Goal: Information Seeking & Learning: Find specific fact

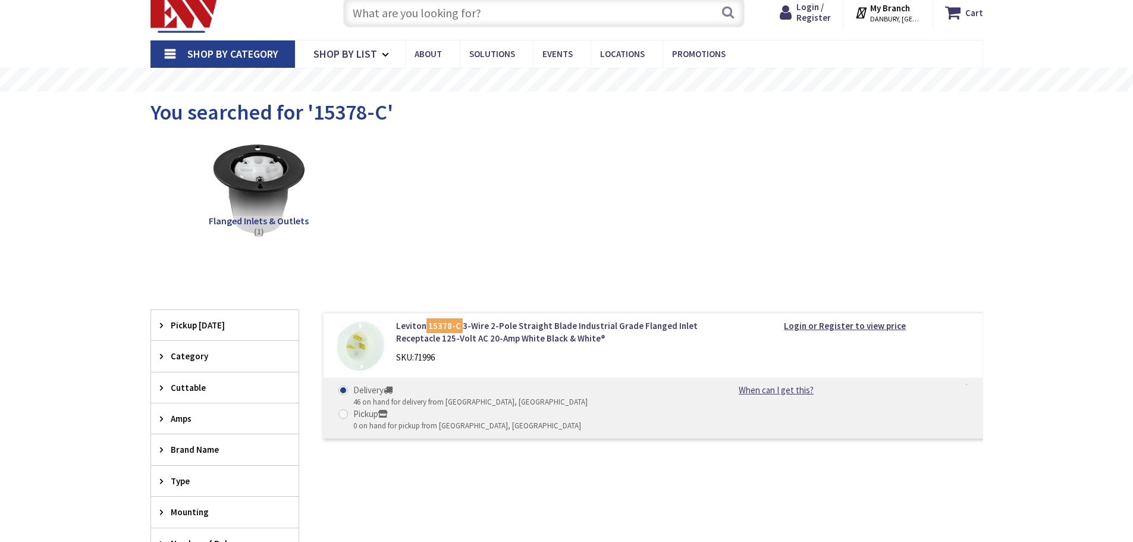
scroll to position [59, 0]
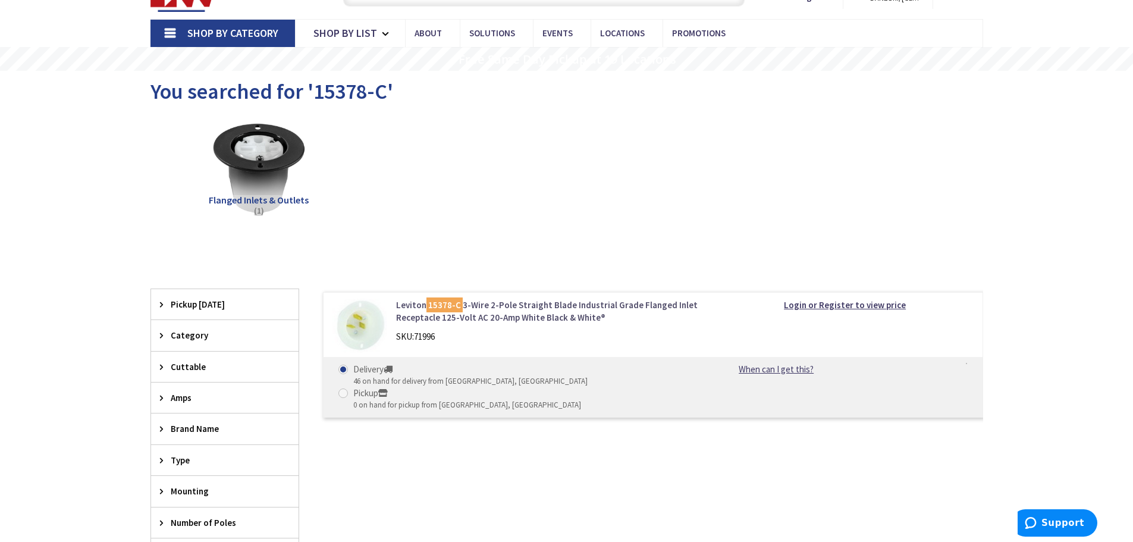
click at [497, 318] on link "Leviton 15378-C 3-Wire 2-Pole Straight Blade Industrial Grade Flanged Inlet Rec…" at bounding box center [547, 312] width 303 height 26
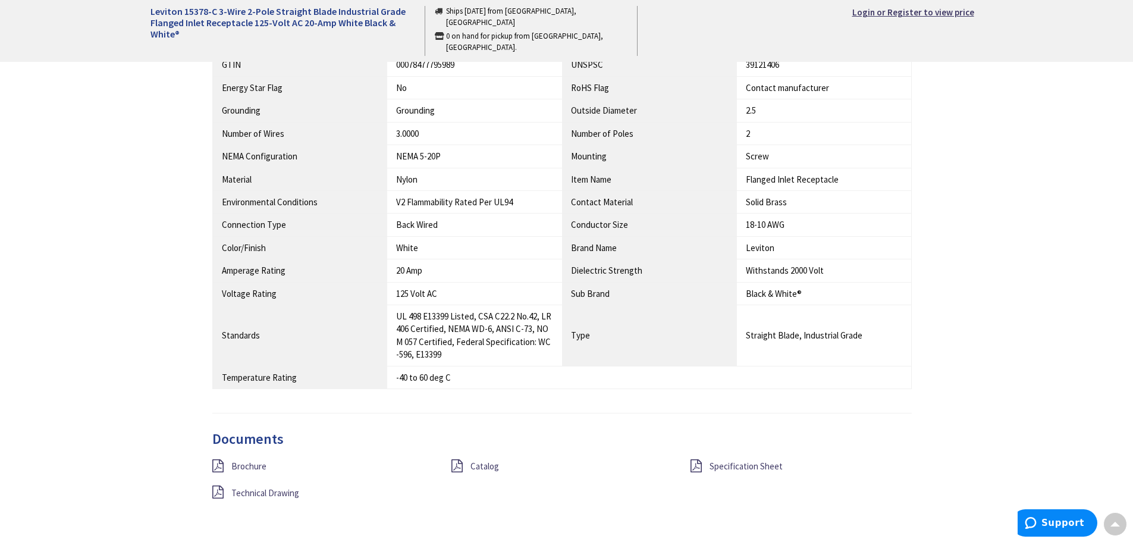
scroll to position [1011, 0]
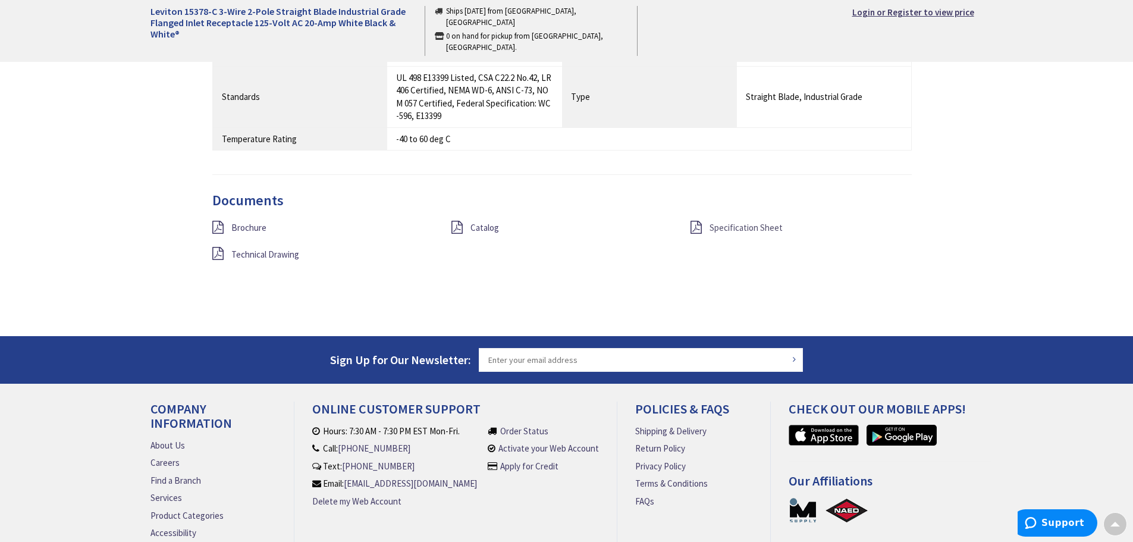
click at [731, 231] on span "Specification Sheet" at bounding box center [746, 227] width 73 height 11
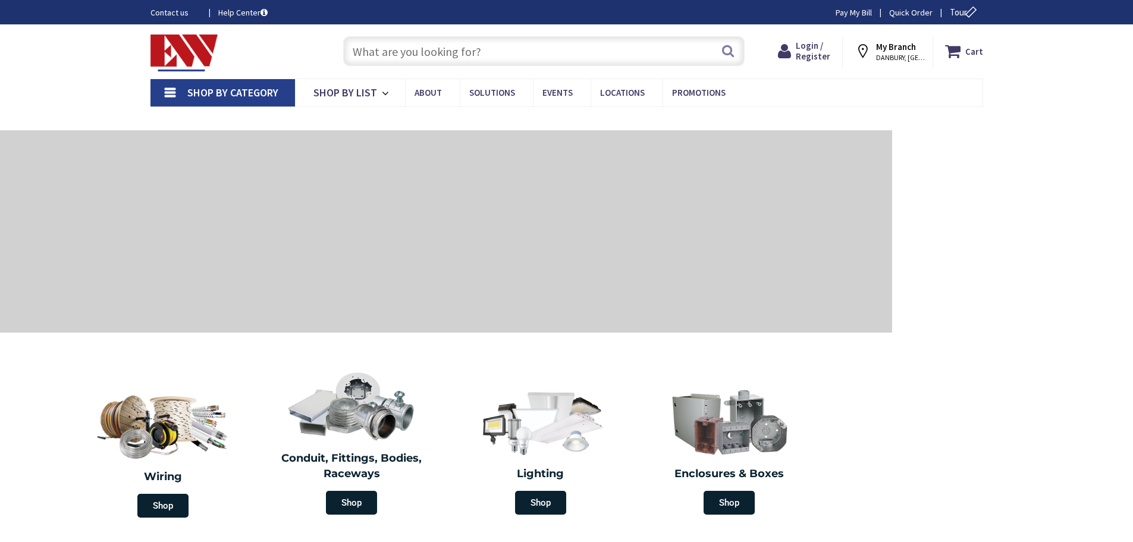
click at [395, 46] on input "text" at bounding box center [544, 51] width 402 height 30
type input "15378-C"
